Goal: Task Accomplishment & Management: Use online tool/utility

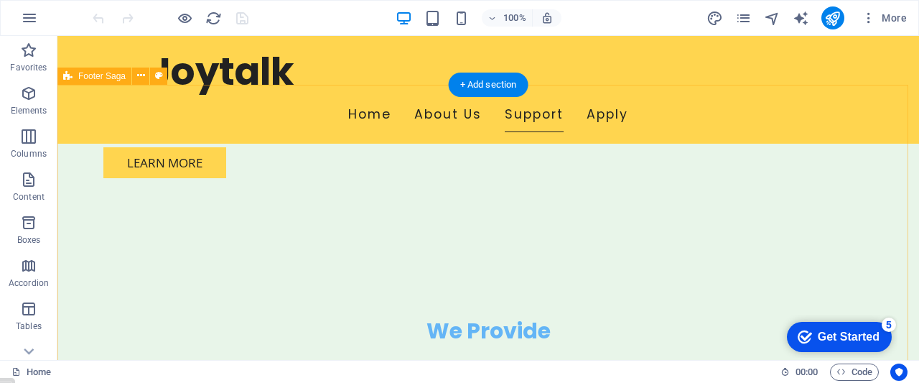
scroll to position [1222, 0]
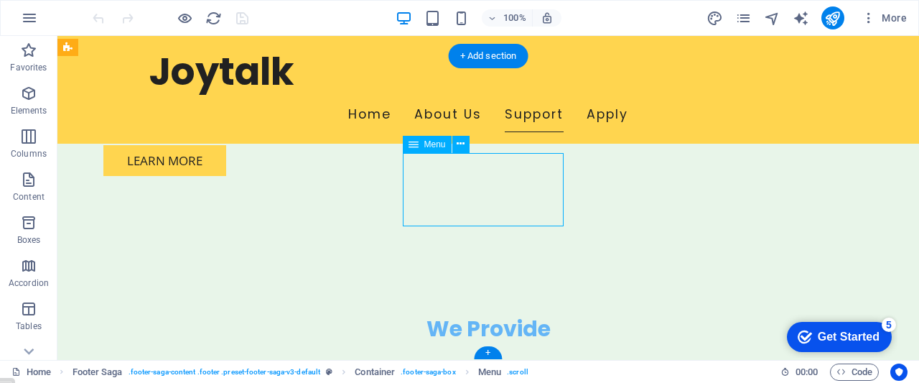
select select
select select "3"
select select "overlay"
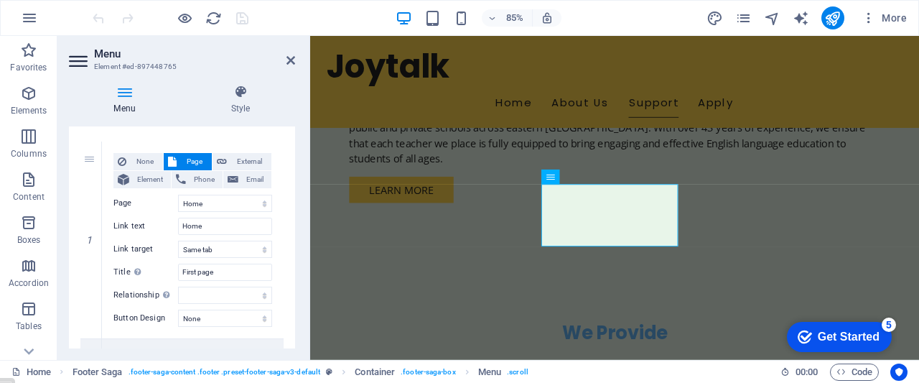
scroll to position [119, 0]
click at [291, 60] on icon at bounding box center [290, 60] width 9 height 11
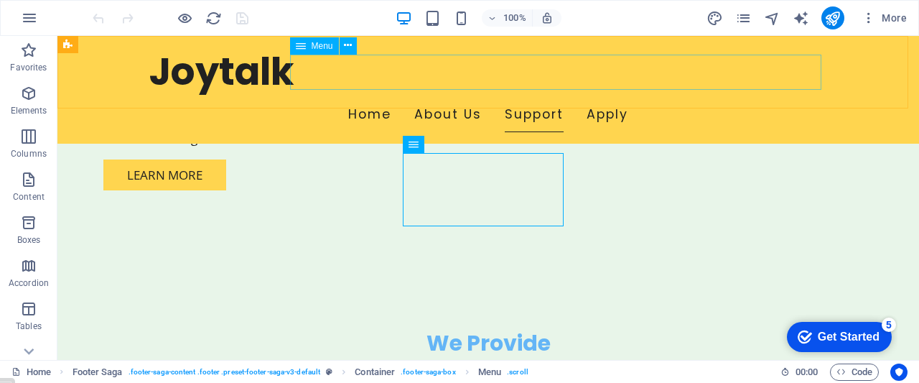
scroll to position [1222, 0]
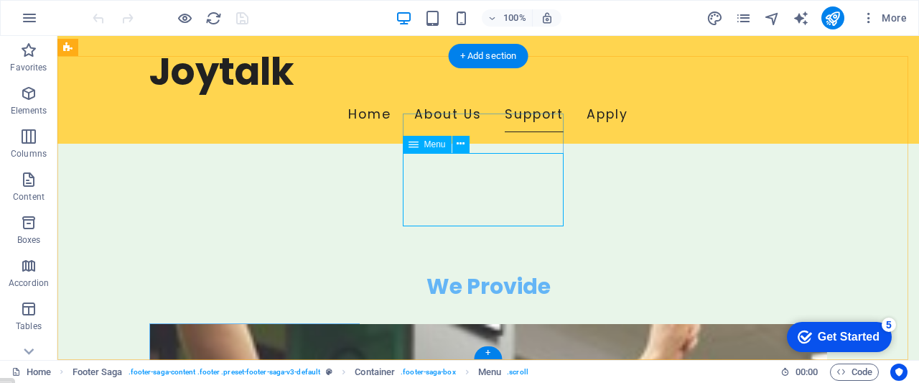
select select
select select "3"
select select "overlay"
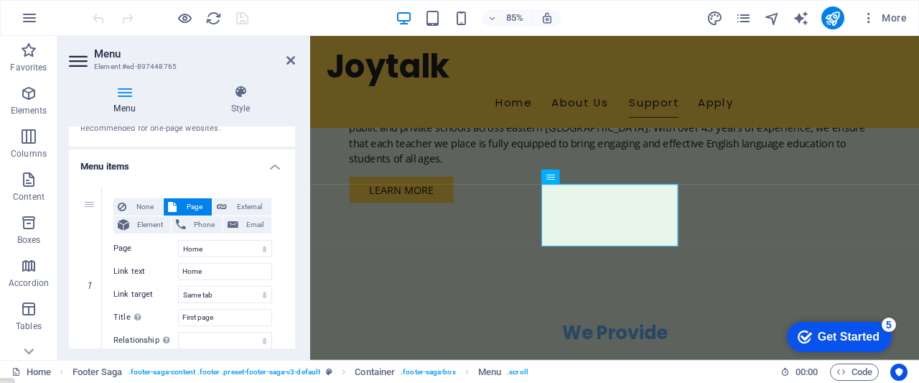
scroll to position [118, 0]
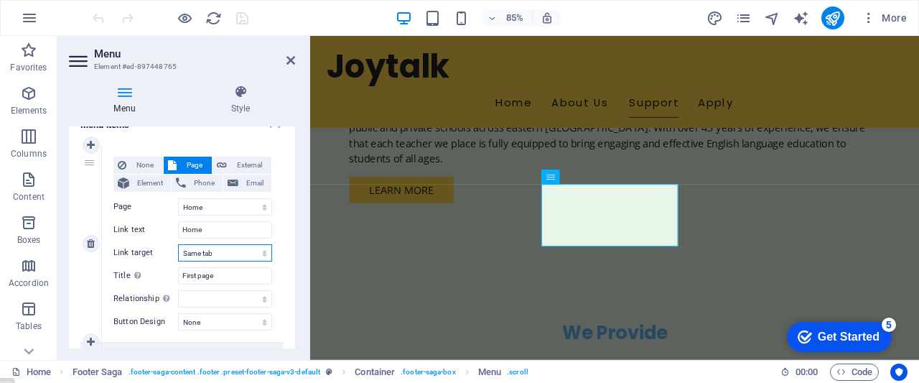
click at [226, 253] on select "New tab Same tab Overlay" at bounding box center [225, 252] width 94 height 17
click at [278, 251] on div "None Page External Element Phone Email Page Home Subpage Legal Notice Privacy E…" at bounding box center [193, 243] width 182 height 197
click at [31, 184] on icon "button" at bounding box center [28, 179] width 17 height 17
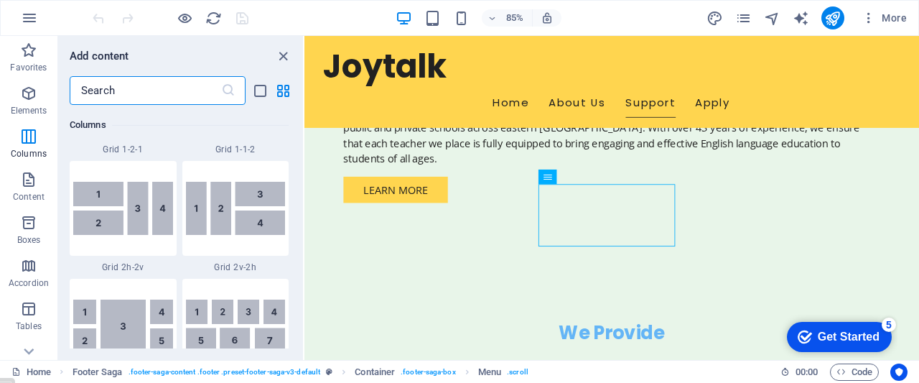
scroll to position [2211, 0]
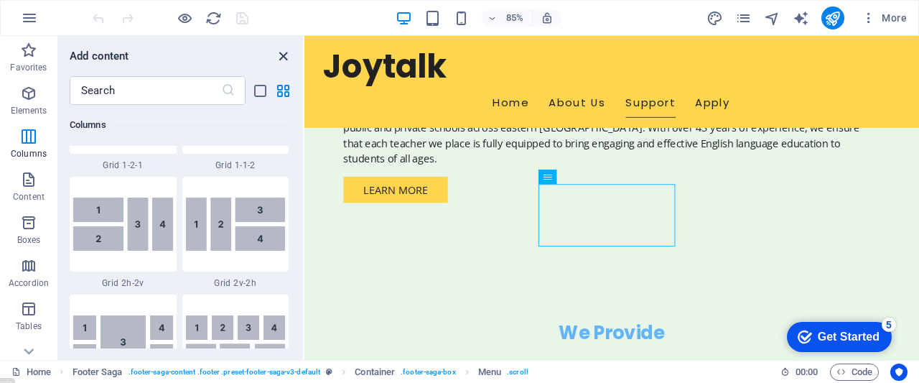
click at [281, 52] on icon "close panel" at bounding box center [283, 56] width 17 height 17
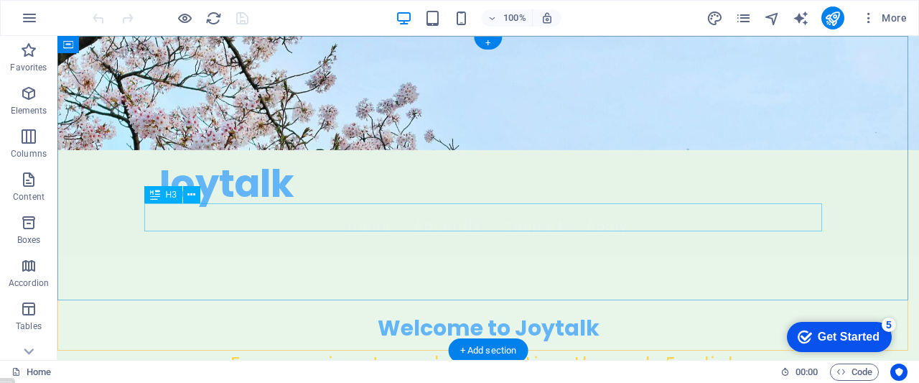
scroll to position [0, 0]
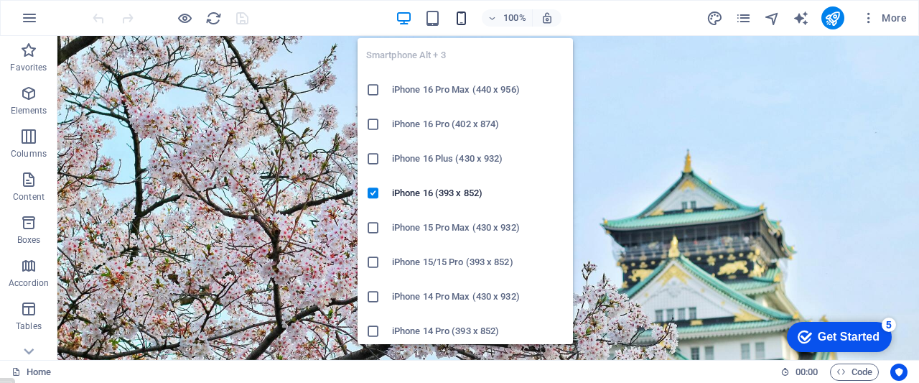
click at [462, 20] on icon "button" at bounding box center [461, 18] width 17 height 17
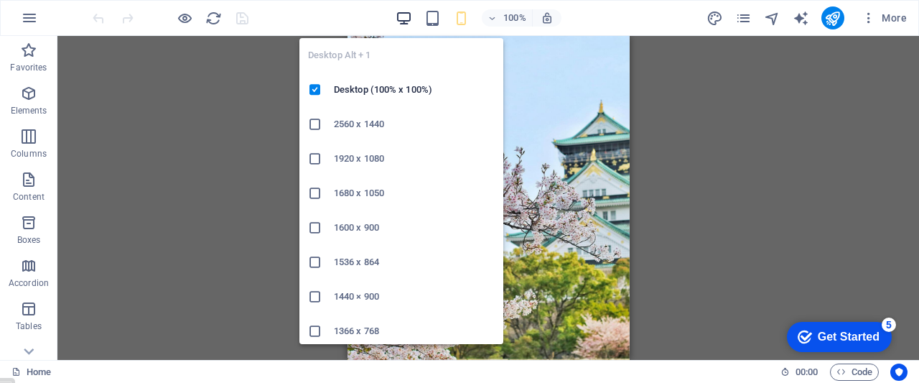
click at [404, 16] on icon "button" at bounding box center [404, 18] width 17 height 17
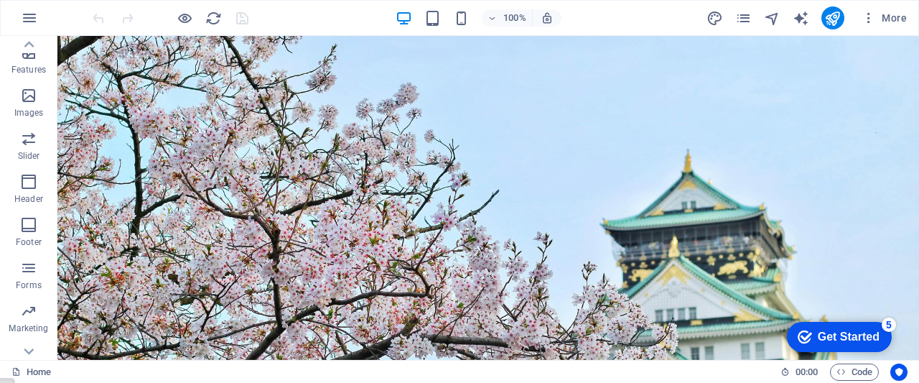
scroll to position [322, 0]
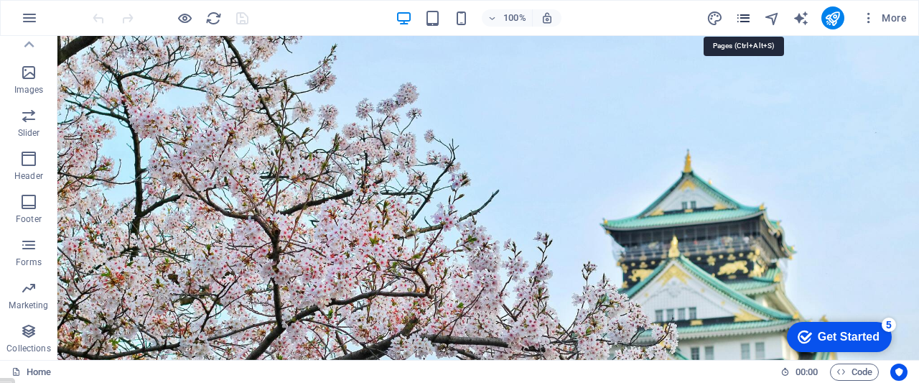
click at [744, 18] on icon "pages" at bounding box center [743, 18] width 17 height 17
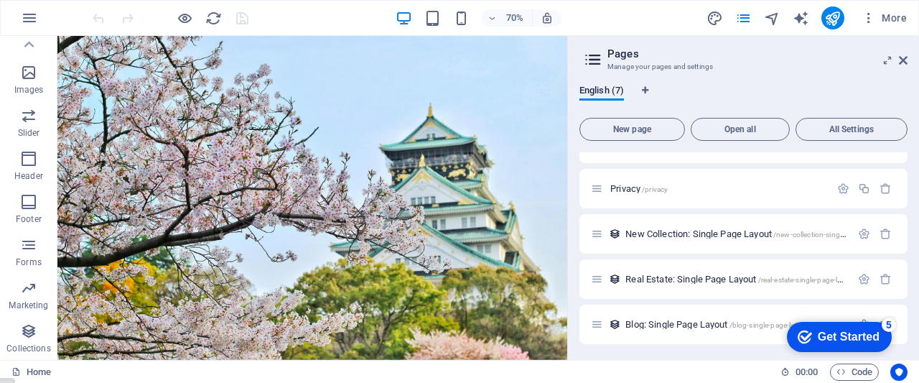
scroll to position [121, 0]
click at [653, 322] on span "Blog: Single Page Layout /blog-single-page-layout" at bounding box center [717, 322] width 184 height 11
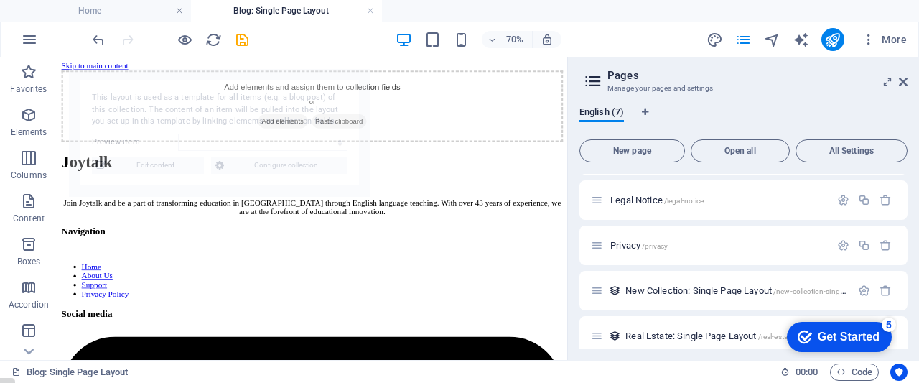
scroll to position [0, 0]
select select "68b65bf93ab879477206752d"
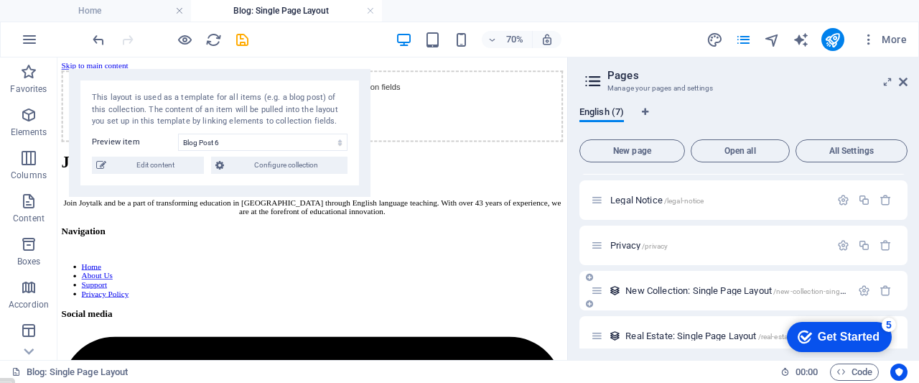
scroll to position [142, 0]
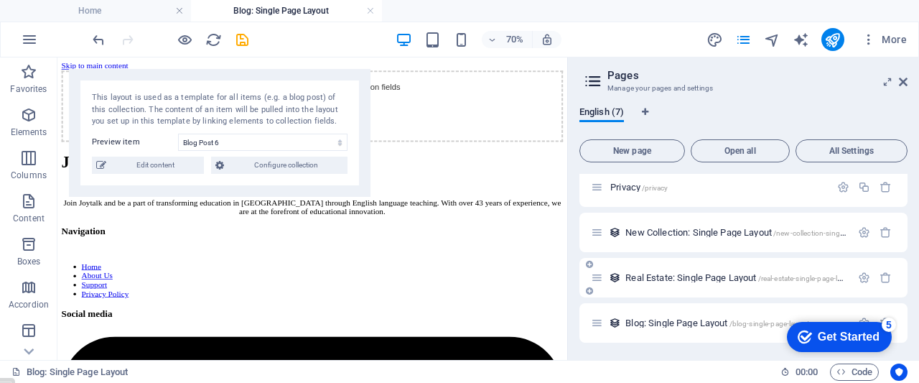
click at [635, 276] on span "Real Estate: Single Page Layout /real-estate-single-page-layout" at bounding box center [740, 277] width 230 height 11
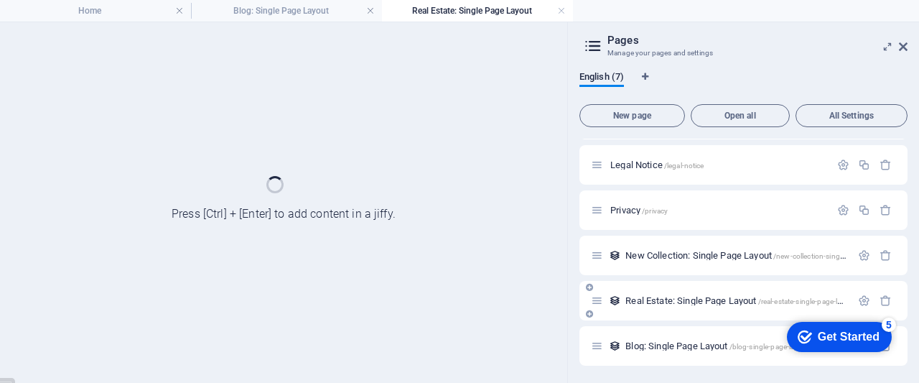
scroll to position [84, 0]
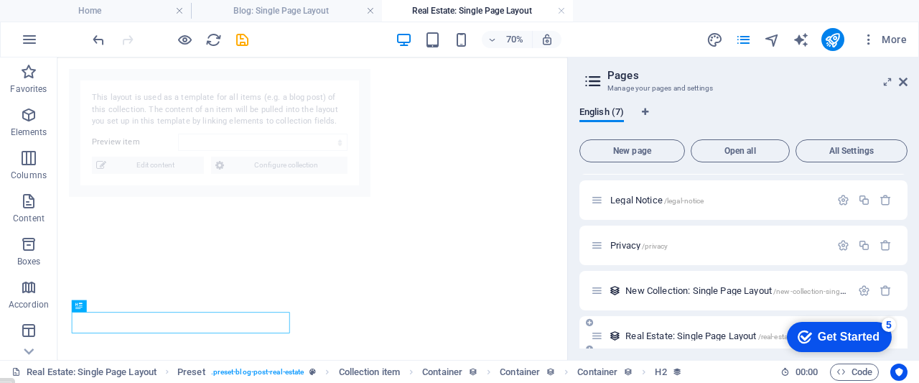
select select "68b65bf93ab8794772067536"
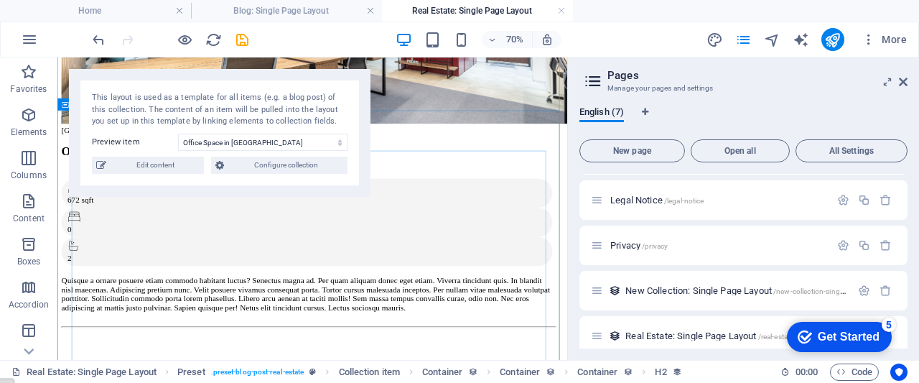
scroll to position [212, 0]
click at [621, 246] on span "Privacy /privacy" at bounding box center [638, 245] width 57 height 11
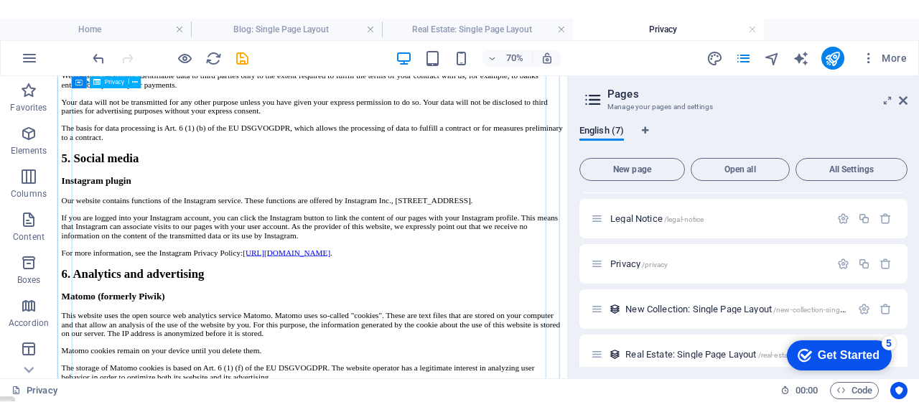
scroll to position [2204, 0]
